Goal: Find specific page/section: Find specific page/section

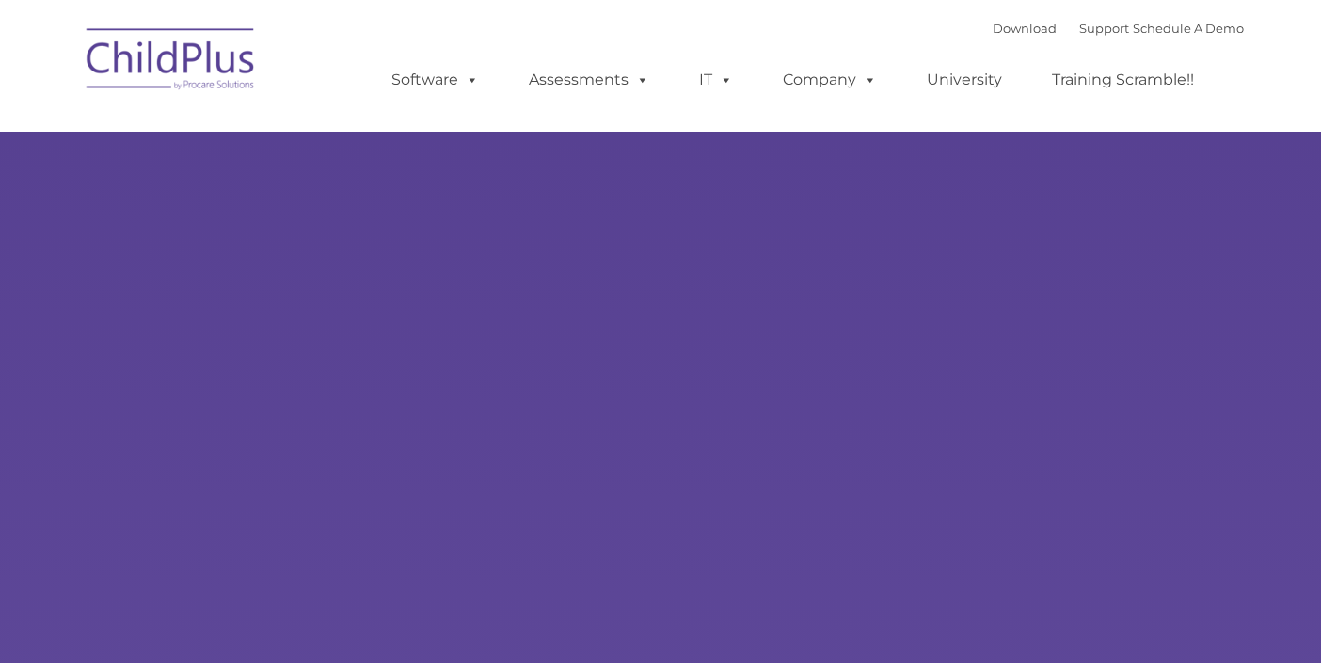
type input ""
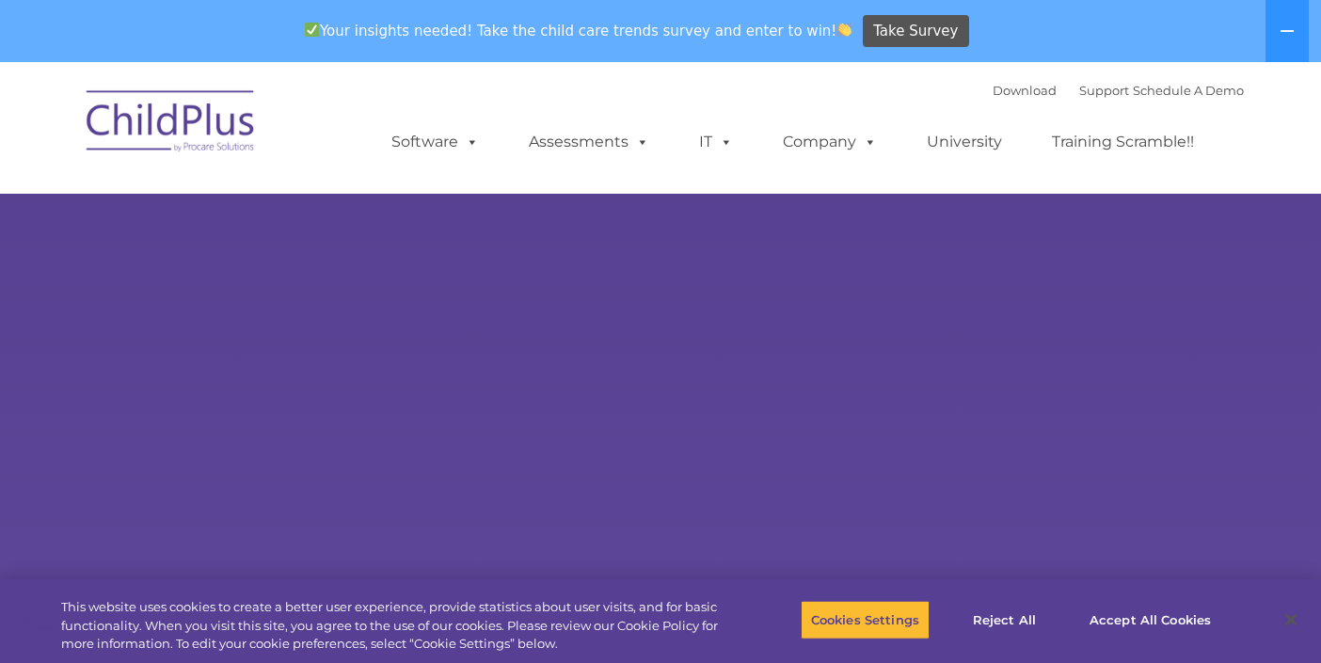
select select "MEDIUM"
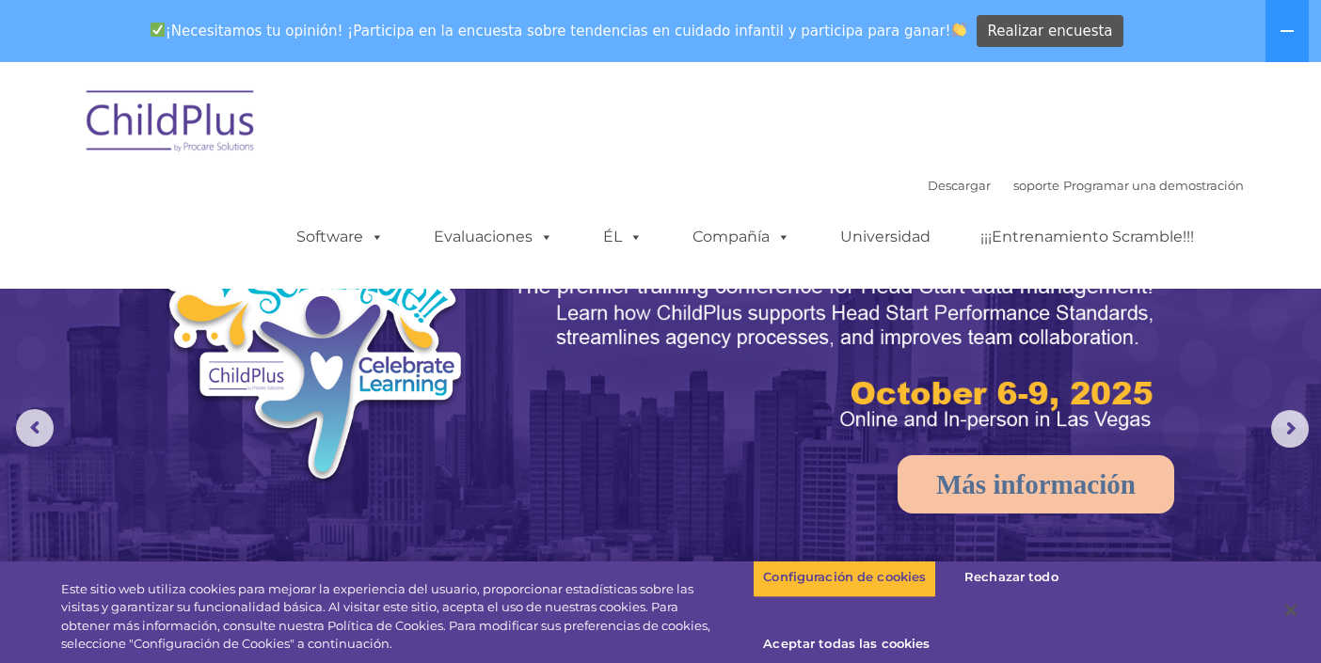
click at [689, 91] on div "Descargar soporte | Programar una demostración  MENÚ MENÚ Software ChildPlus: …" at bounding box center [660, 175] width 1167 height 199
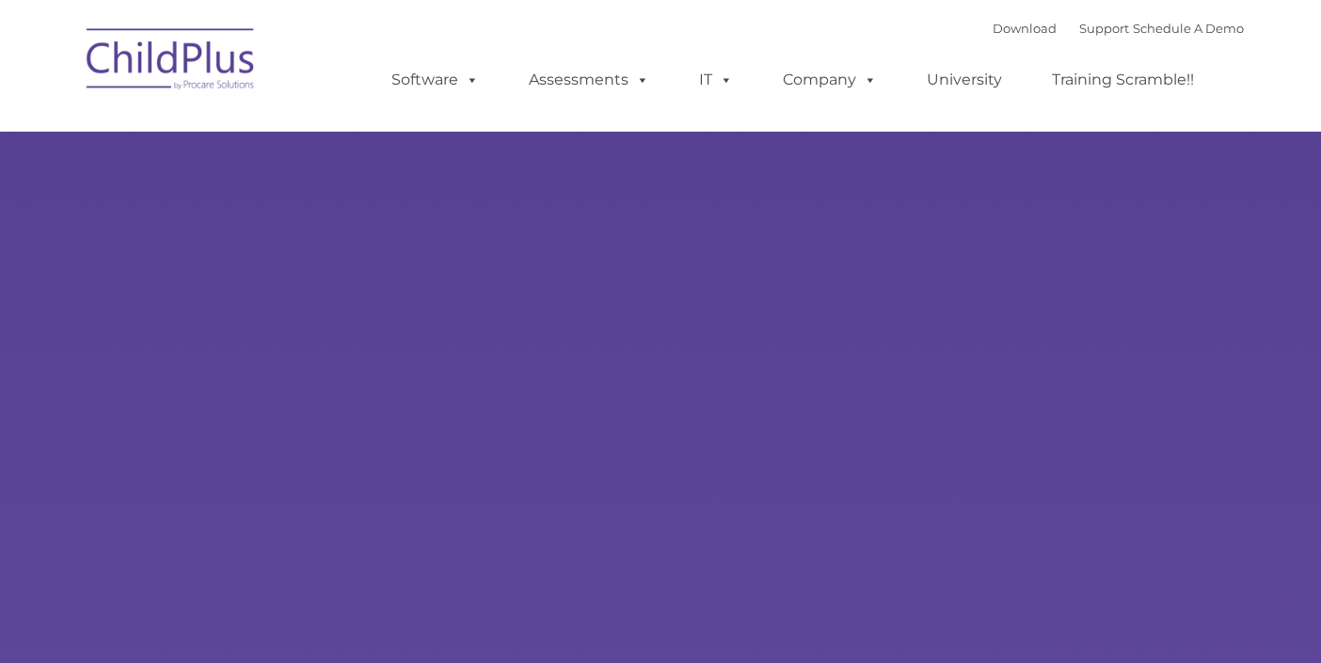
type input ""
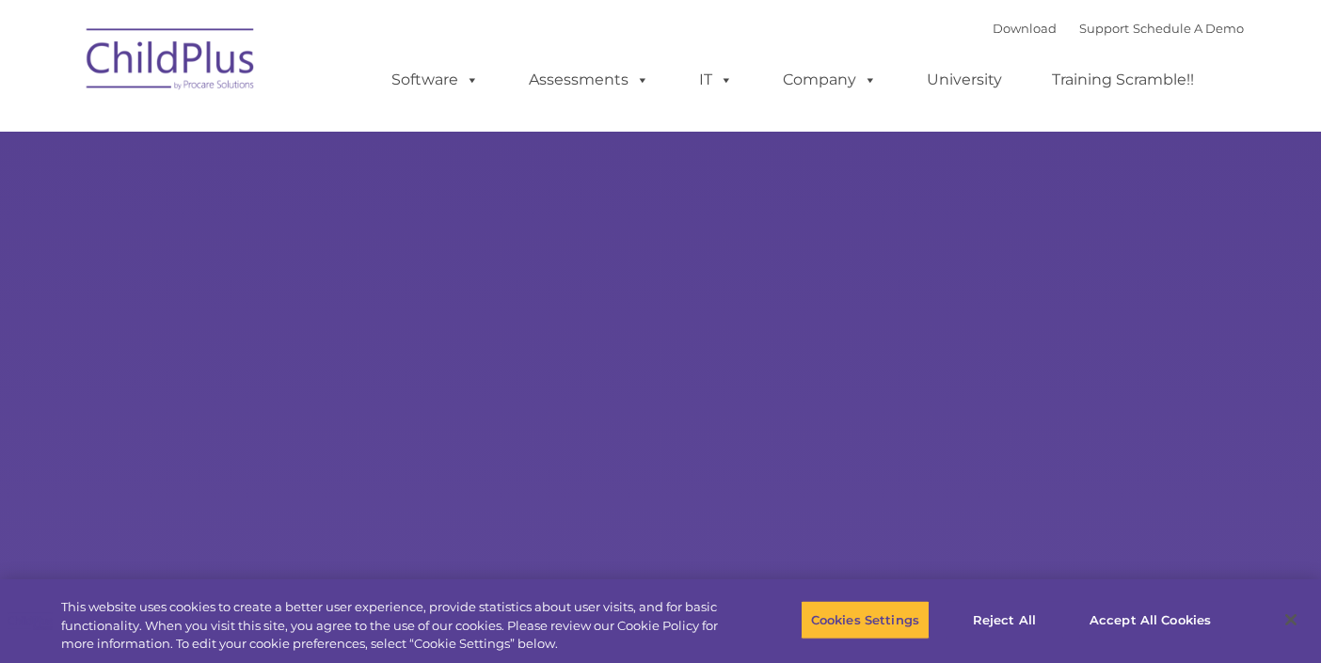
select select "MEDIUM"
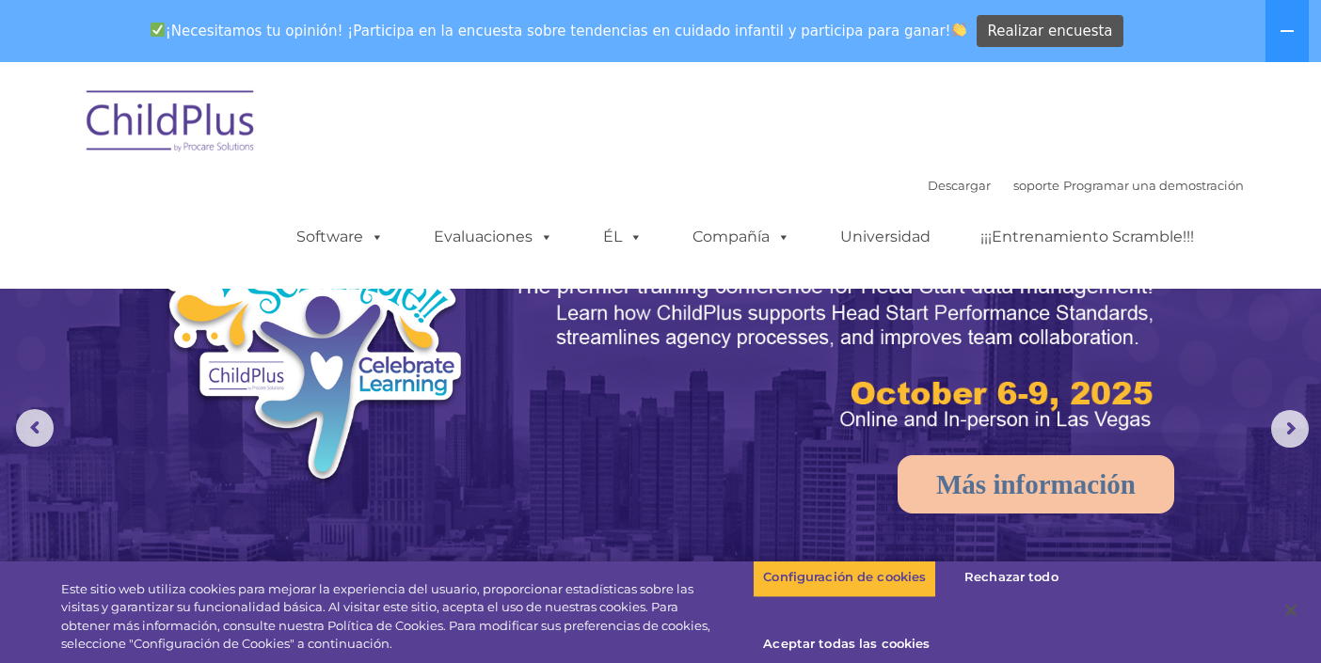
click at [93, 222] on div "Descargar soporte | Programar una demostración  MENÚ MENÚ Software ChildPlus: …" at bounding box center [660, 175] width 1167 height 199
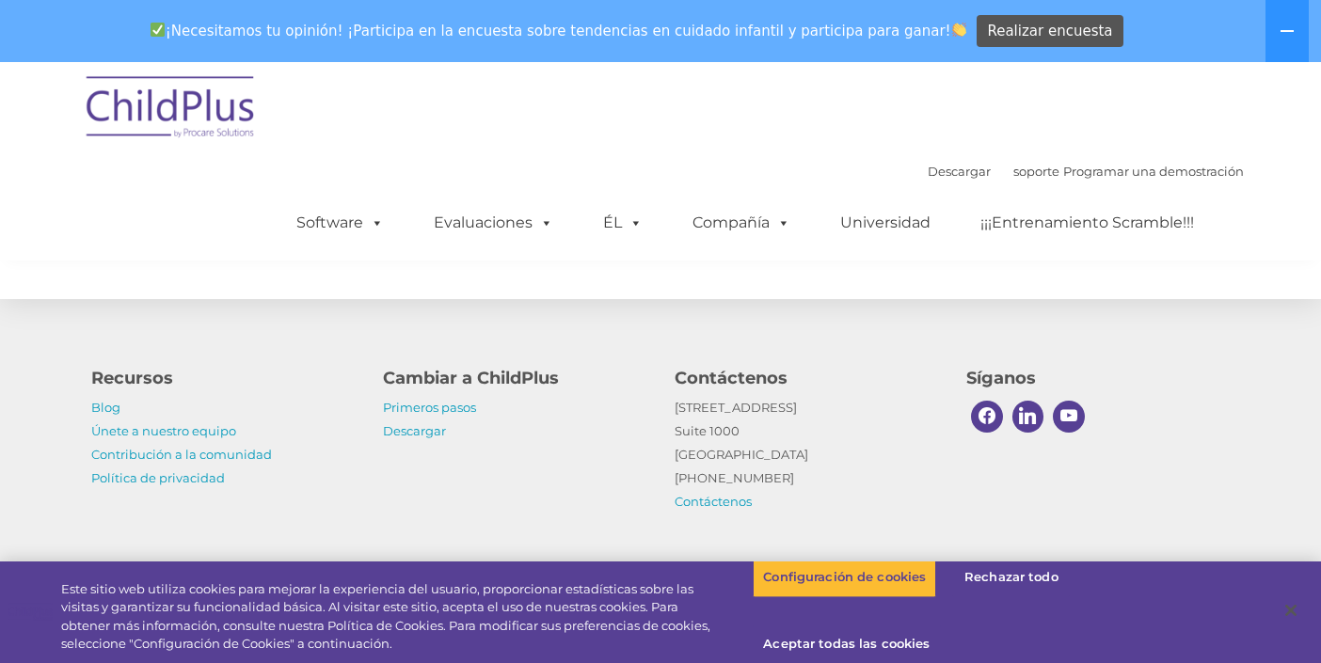
scroll to position [2239, 0]
